Goal: Task Accomplishment & Management: Manage account settings

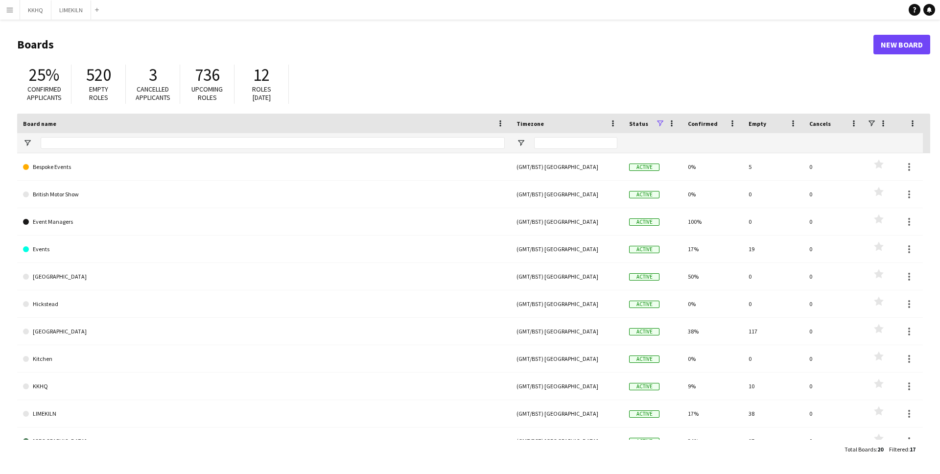
click at [8, 8] on app-icon "Menu" at bounding box center [10, 10] width 8 height 8
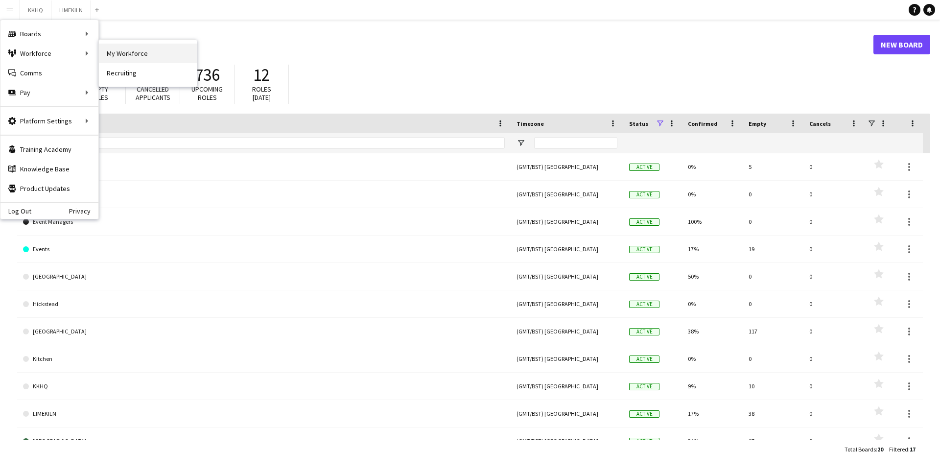
click at [128, 55] on link "My Workforce" at bounding box center [148, 54] width 98 height 20
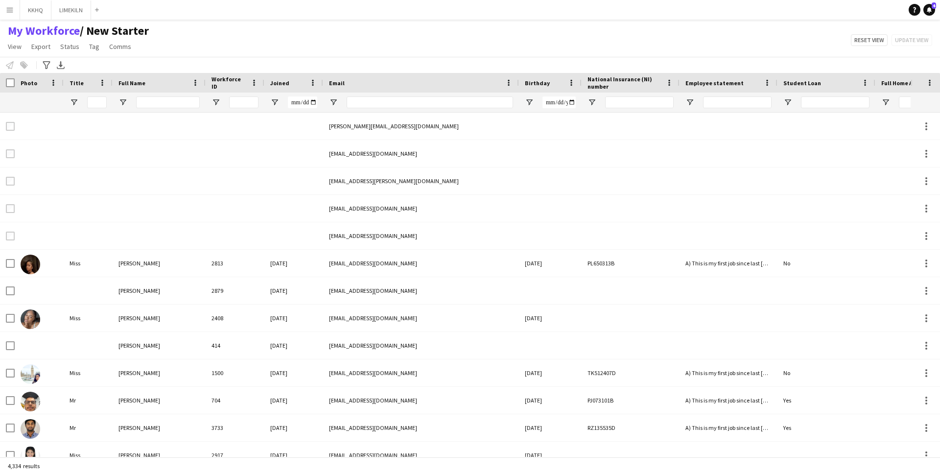
click at [10, 6] on app-icon "Menu" at bounding box center [10, 10] width 8 height 8
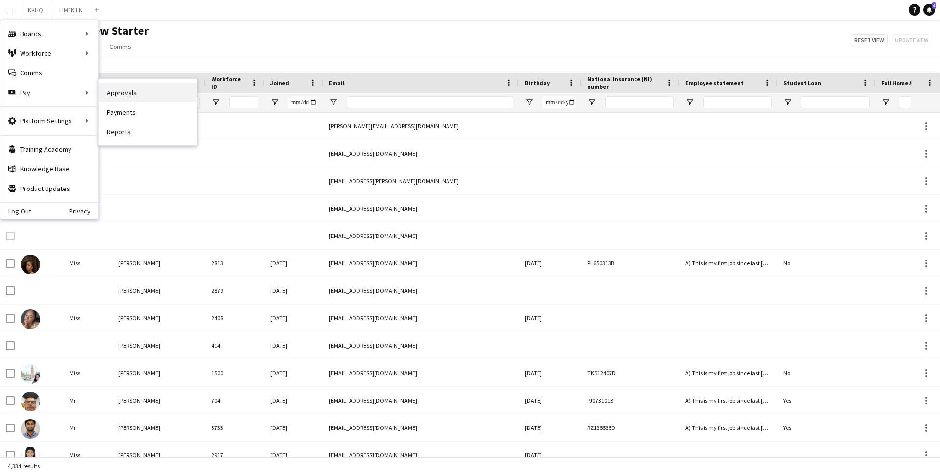
click at [117, 93] on link "Approvals" at bounding box center [148, 93] width 98 height 20
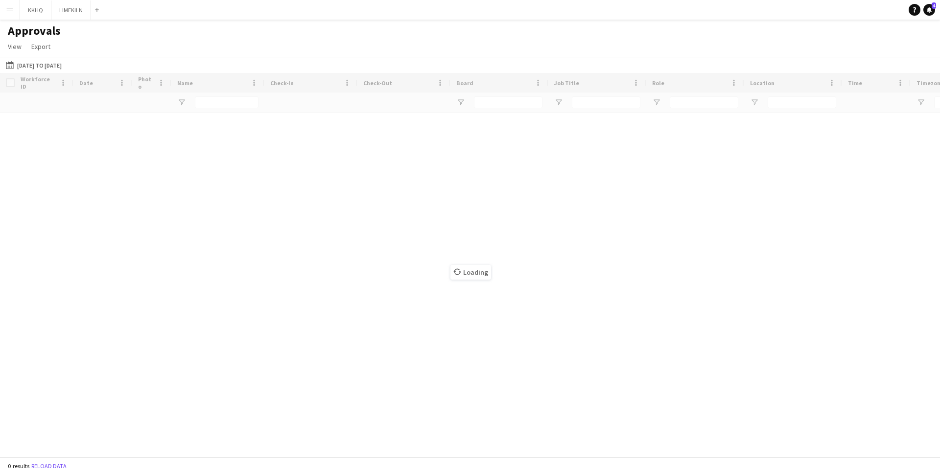
type input "******"
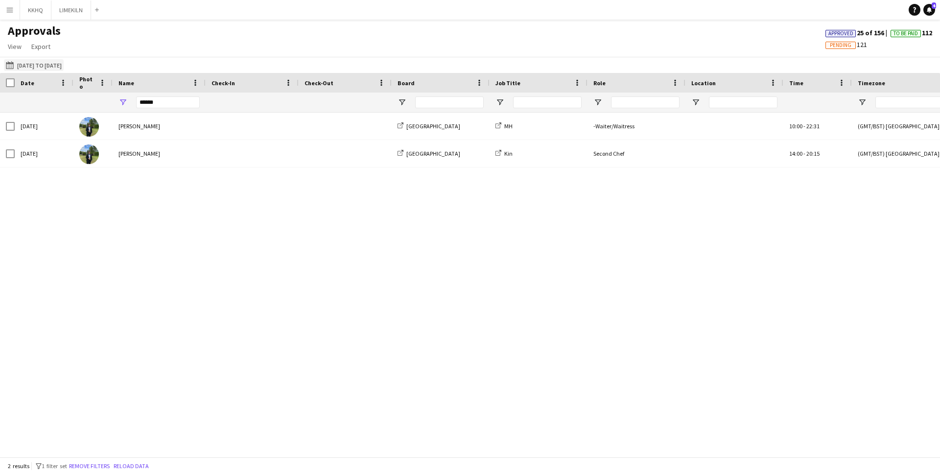
click at [10, 65] on app-icon "[DATE] to [DATE]" at bounding box center [11, 65] width 11 height 8
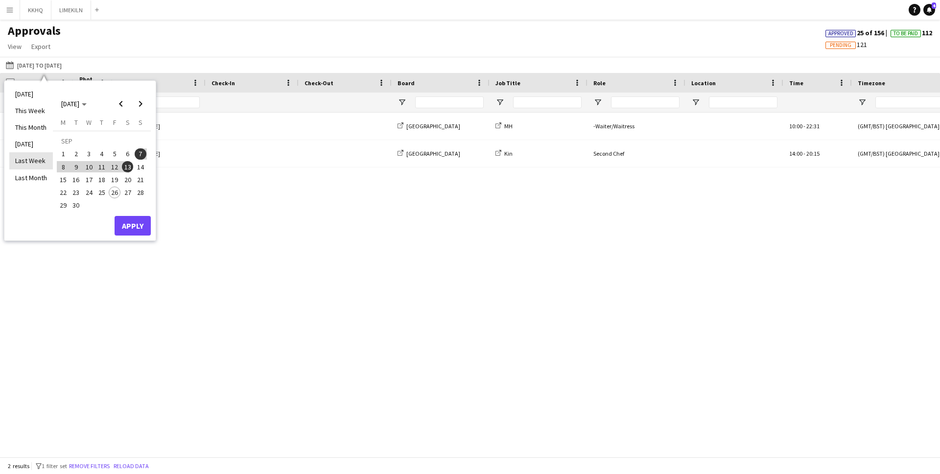
click at [32, 159] on li "Last Week" at bounding box center [31, 160] width 44 height 17
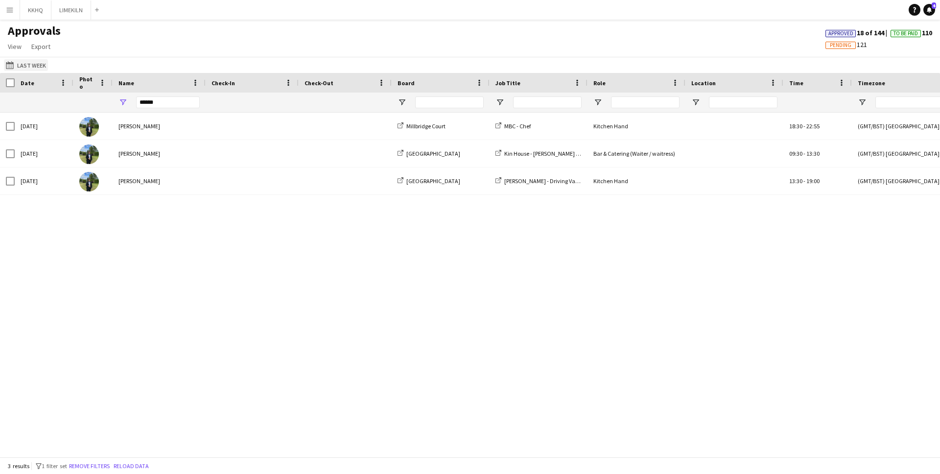
click at [30, 64] on button "[DATE] to [DATE] Last Week" at bounding box center [26, 65] width 44 height 12
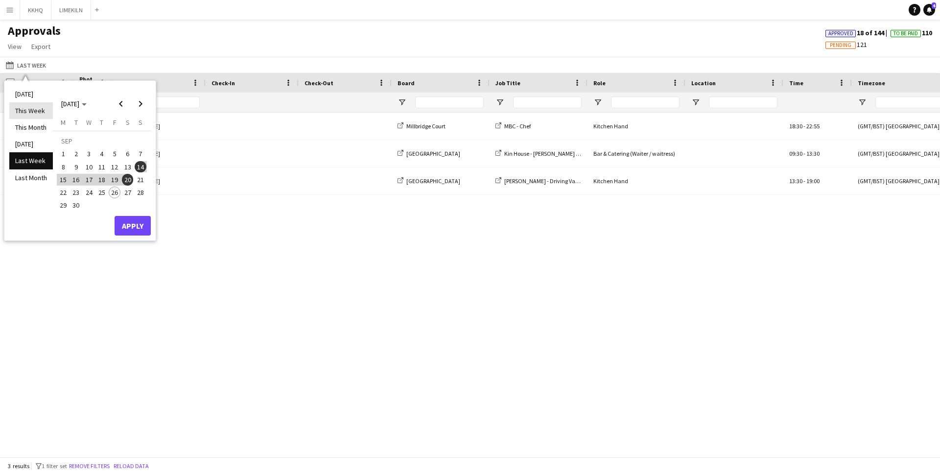
click at [29, 114] on li "This Week" at bounding box center [31, 110] width 44 height 17
